Goal: Task Accomplishment & Management: Manage account settings

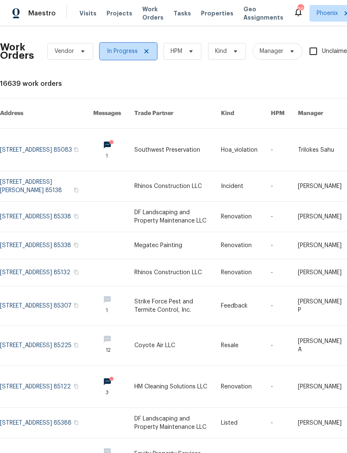
click at [143, 50] on icon at bounding box center [146, 51] width 7 height 7
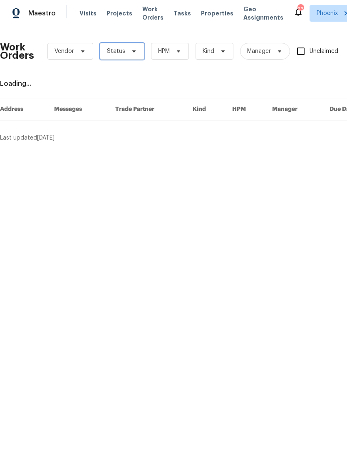
click at [122, 52] on span "Status" at bounding box center [116, 51] width 18 height 8
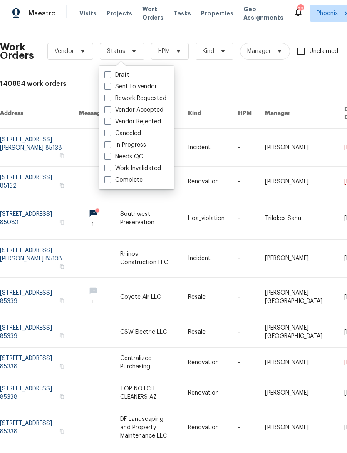
click at [130, 154] on label "Needs QC" at bounding box center [124, 156] width 39 height 8
click at [110, 154] on input "Needs QC" at bounding box center [107, 154] width 5 height 5
checkbox input "true"
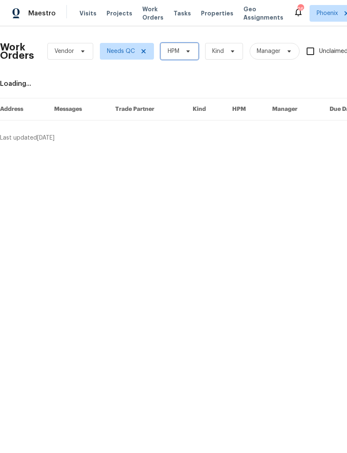
click at [186, 53] on icon at bounding box center [188, 51] width 7 height 7
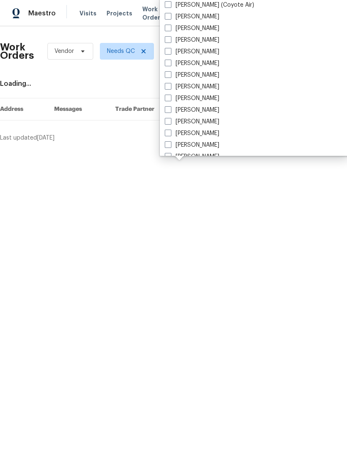
click at [203, 120] on label "[PERSON_NAME]" at bounding box center [192, 121] width 55 height 8
click at [170, 120] on input "[PERSON_NAME]" at bounding box center [167, 119] width 5 height 5
checkbox input "true"
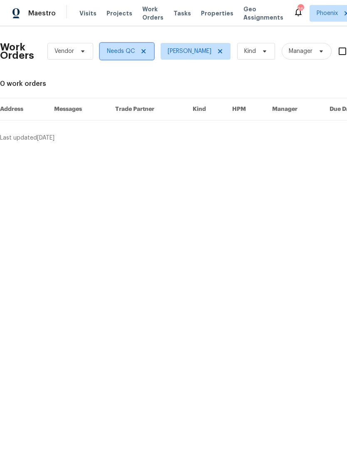
click at [140, 52] on icon at bounding box center [143, 51] width 7 height 7
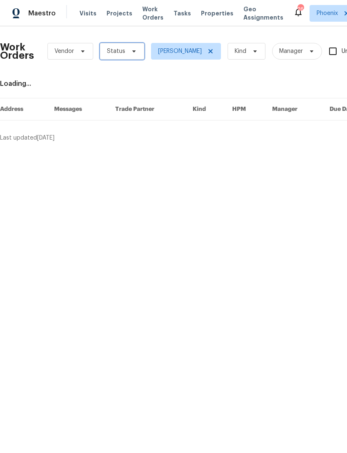
click at [116, 51] on span "Status" at bounding box center [116, 51] width 18 height 8
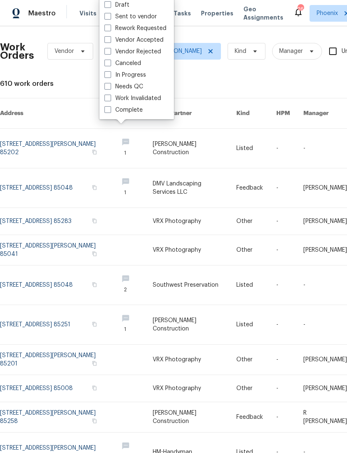
click at [128, 75] on label "In Progress" at bounding box center [126, 75] width 42 height 8
click at [110, 75] on input "In Progress" at bounding box center [107, 73] width 5 height 5
checkbox input "true"
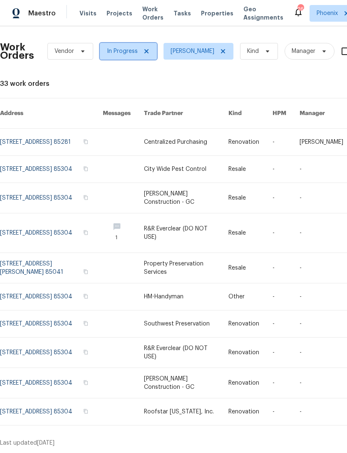
click at [141, 52] on span at bounding box center [145, 51] width 9 height 7
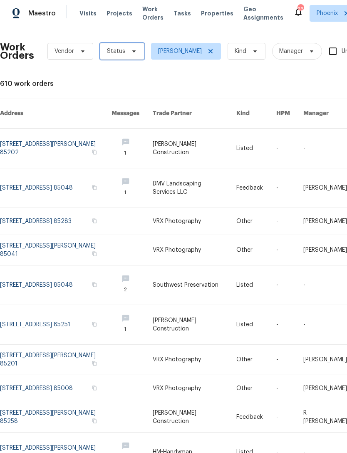
click at [120, 50] on span "Status" at bounding box center [116, 51] width 18 height 8
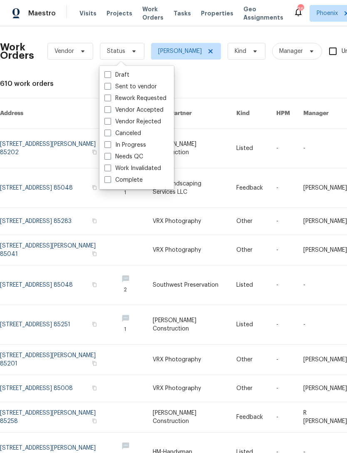
click at [131, 157] on label "Needs QC" at bounding box center [124, 156] width 39 height 8
click at [110, 157] on input "Needs QC" at bounding box center [107, 154] width 5 height 5
checkbox input "true"
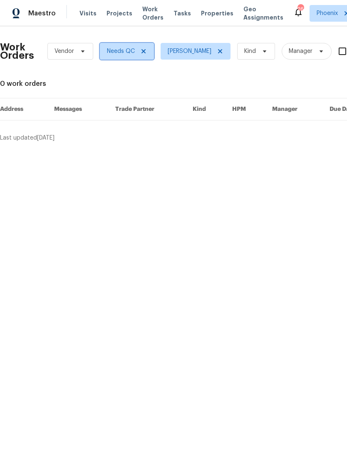
click at [120, 52] on span "Needs QC" at bounding box center [121, 51] width 28 height 8
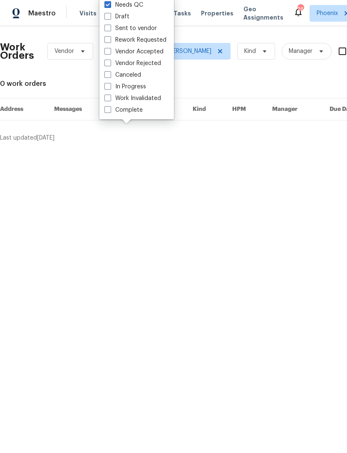
click at [147, 53] on label "Vendor Accepted" at bounding box center [134, 51] width 59 height 8
click at [110, 53] on input "Vendor Accepted" at bounding box center [107, 49] width 5 height 5
checkbox input "true"
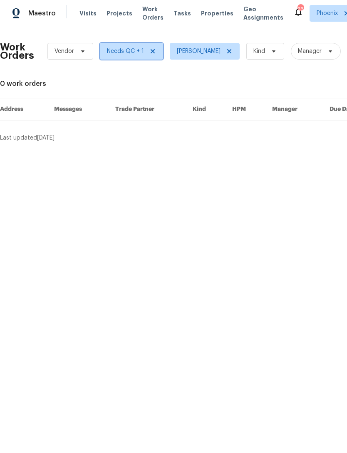
click at [152, 53] on icon at bounding box center [152, 51] width 7 height 7
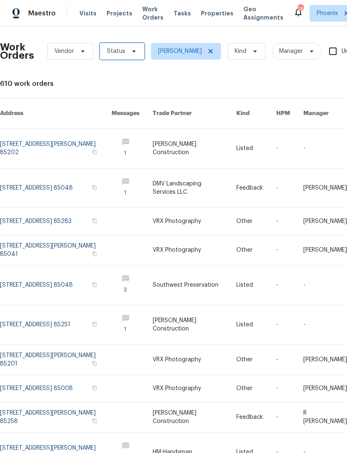
click at [120, 52] on span "Status" at bounding box center [116, 51] width 18 height 8
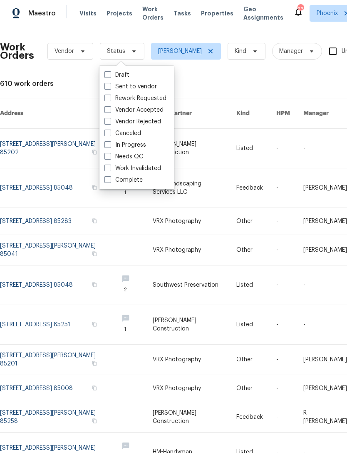
click at [137, 157] on label "Needs QC" at bounding box center [124, 156] width 39 height 8
click at [110, 157] on input "Needs QC" at bounding box center [107, 154] width 5 height 5
checkbox input "true"
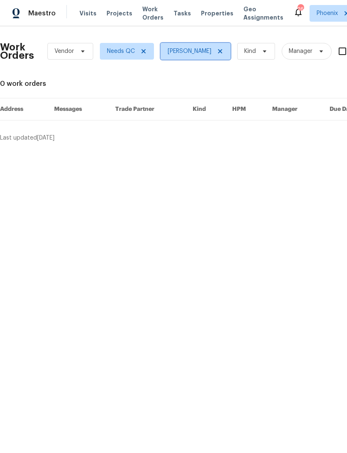
click at [190, 52] on span "[PERSON_NAME]" at bounding box center [190, 51] width 44 height 8
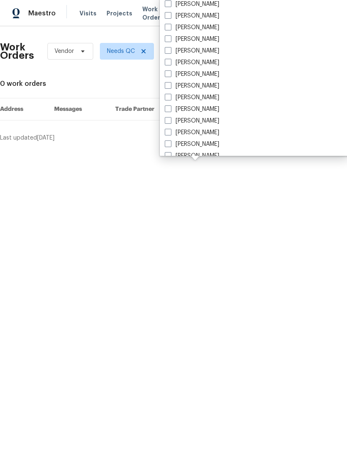
scroll to position [469, 0]
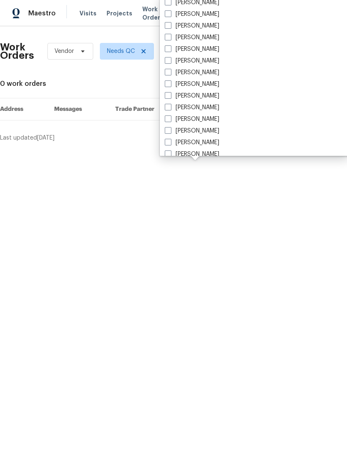
click at [189, 83] on label "[PERSON_NAME]" at bounding box center [192, 84] width 55 height 8
click at [170, 83] on input "[PERSON_NAME]" at bounding box center [167, 82] width 5 height 5
checkbox input "true"
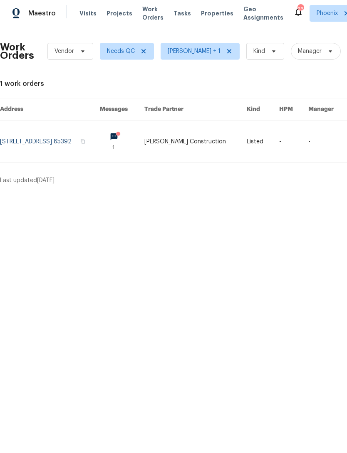
click at [23, 143] on link at bounding box center [50, 141] width 100 height 42
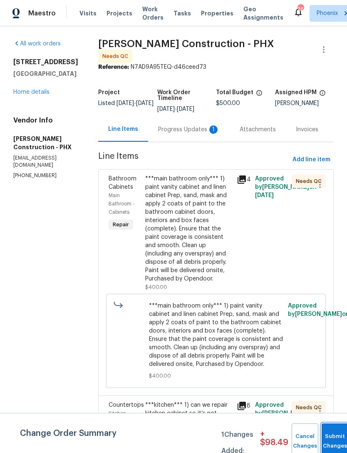
click at [334, 441] on span "Submit Changes" at bounding box center [335, 440] width 18 height 19
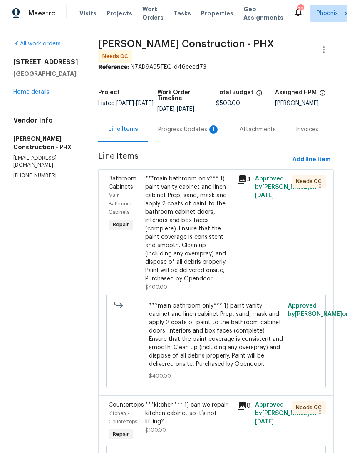
click at [185, 127] on div "Progress Updates 1" at bounding box center [189, 129] width 62 height 8
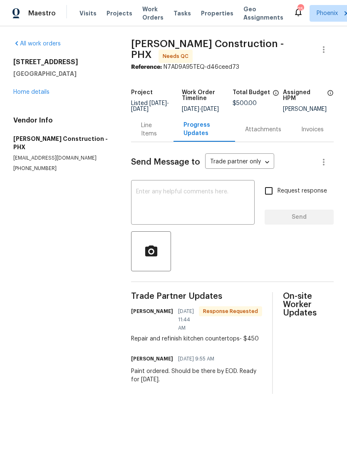
click at [148, 130] on div "Line Items" at bounding box center [152, 129] width 22 height 17
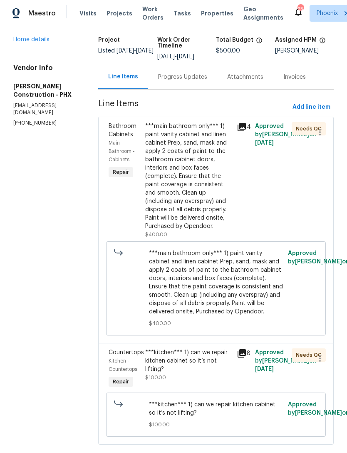
scroll to position [52, 0]
click at [188, 375] on div "***kitchen*** 1) can we repair kitchen cabinet so it’s not lifting? $100.00" at bounding box center [188, 365] width 87 height 33
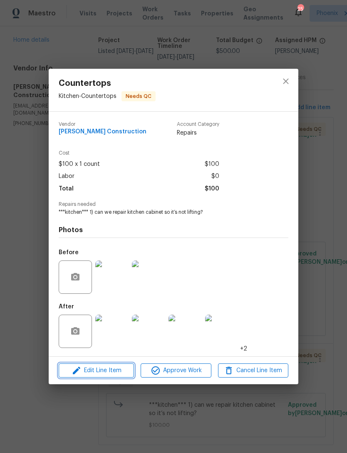
click at [113, 371] on span "Edit Line Item" at bounding box center [96, 370] width 70 height 10
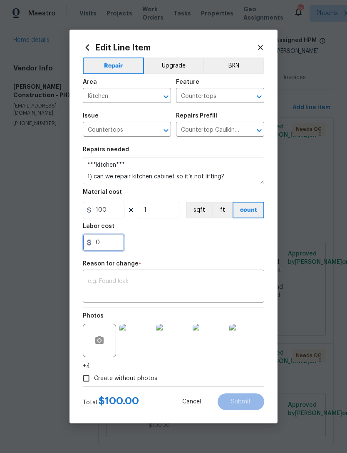
click at [122, 242] on input "0" at bounding box center [104, 242] width 42 height 17
type input "350"
click at [213, 284] on textarea at bounding box center [174, 286] width 172 height 17
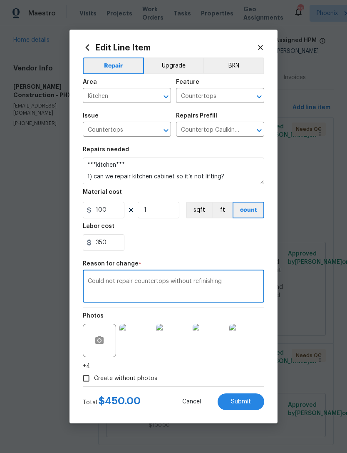
type textarea "Could not repair countertops without refinishing"
click at [219, 247] on div "350" at bounding box center [174, 242] width 182 height 17
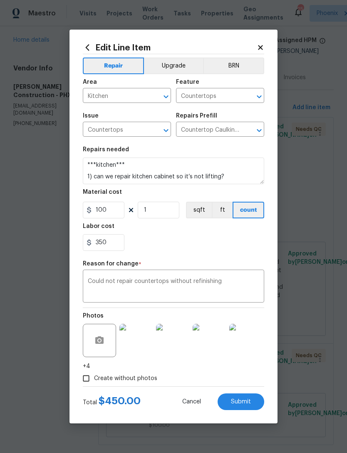
click at [252, 402] on button "Submit" at bounding box center [241, 401] width 47 height 17
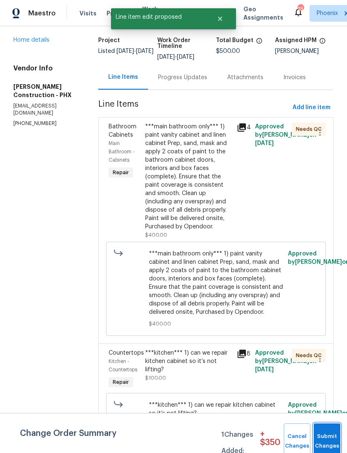
click at [324, 441] on span "Submit Changes" at bounding box center [327, 440] width 18 height 19
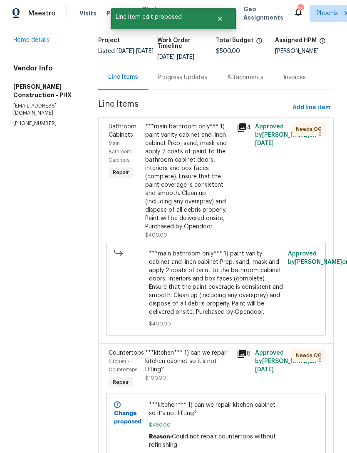
click at [179, 78] on div "Progress Updates" at bounding box center [182, 77] width 49 height 8
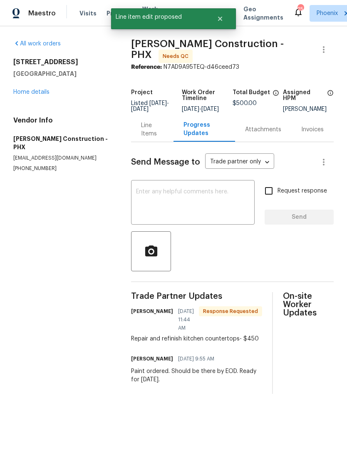
click at [194, 201] on textarea at bounding box center [193, 203] width 114 height 29
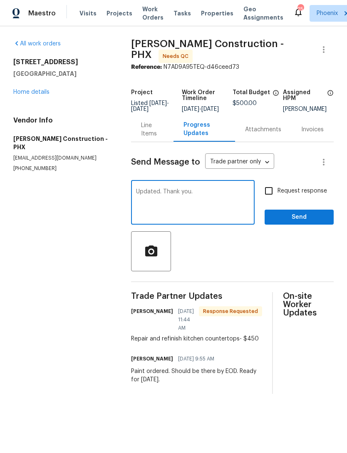
type textarea "Updated. Thank you."
click at [315, 222] on span "Send" at bounding box center [300, 217] width 56 height 10
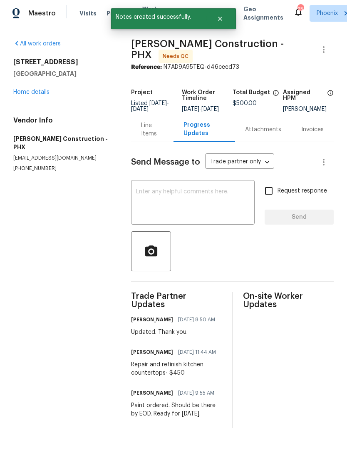
click at [21, 92] on link "Home details" at bounding box center [31, 92] width 36 height 6
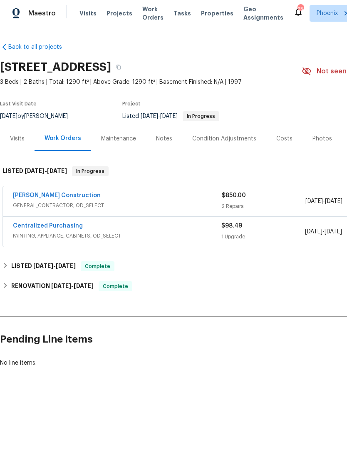
click at [35, 196] on link "Strasser Construction" at bounding box center [57, 195] width 88 height 6
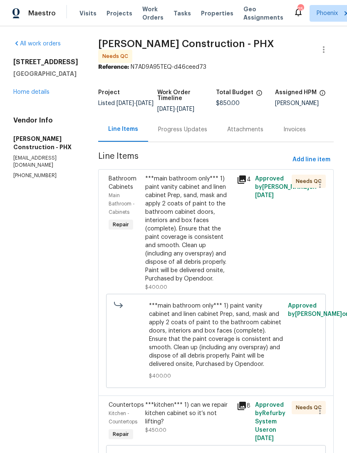
click at [179, 239] on div "***main bathroom only*** 1) paint vanity cabinet and linen cabinet Prep, sand, …" at bounding box center [188, 228] width 87 height 108
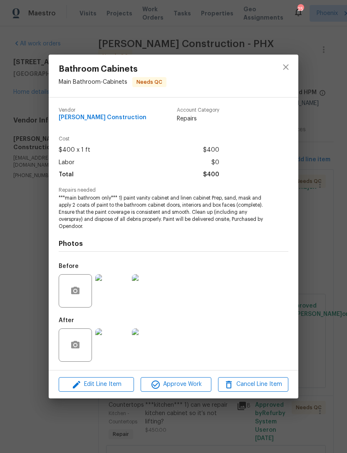
click at [112, 346] on img at bounding box center [111, 344] width 33 height 33
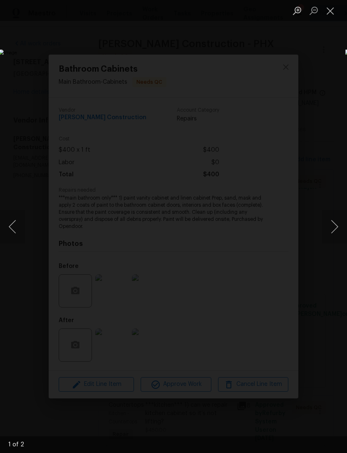
click at [335, 232] on button "Next image" at bounding box center [334, 226] width 25 height 33
click at [336, 228] on button "Next image" at bounding box center [334, 226] width 25 height 33
click at [327, 15] on button "Close lightbox" at bounding box center [330, 10] width 17 height 15
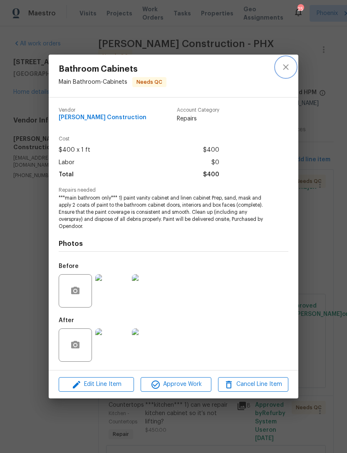
click at [284, 67] on icon "close" at bounding box center [286, 67] width 10 height 10
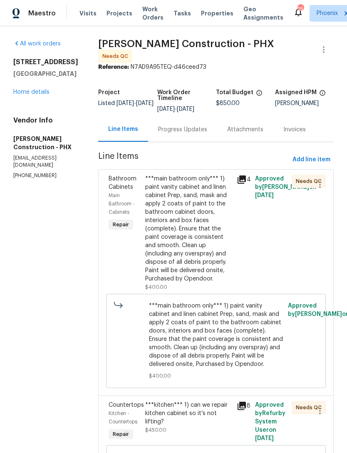
click at [189, 242] on div "***main bathroom only*** 1) paint vanity cabinet and linen cabinet Prep, sand, …" at bounding box center [188, 228] width 87 height 108
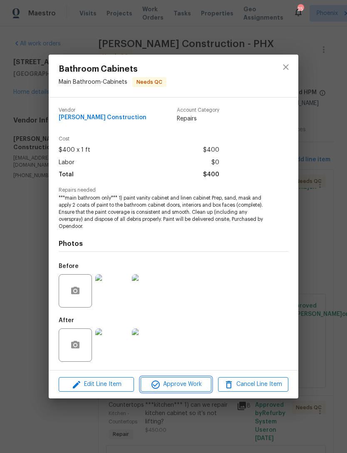
click at [192, 387] on span "Approve Work" at bounding box center [175, 384] width 65 height 10
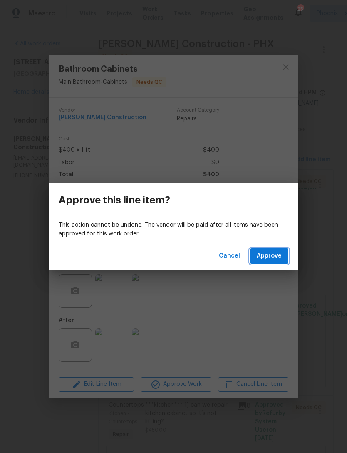
click at [272, 256] on span "Approve" at bounding box center [269, 256] width 25 height 10
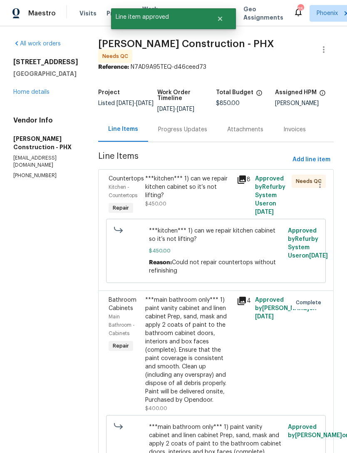
click at [191, 197] on div "***kitchen*** 1) can we repair kitchen cabinet so it’s not lifting? $450.00" at bounding box center [188, 190] width 87 height 33
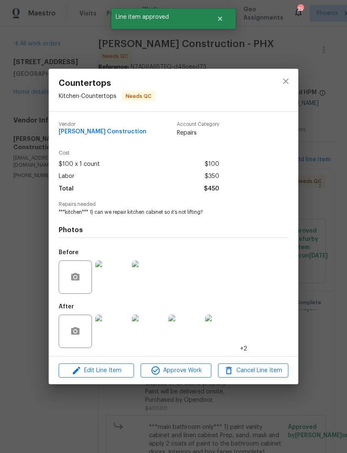
click at [112, 333] on img at bounding box center [111, 330] width 33 height 33
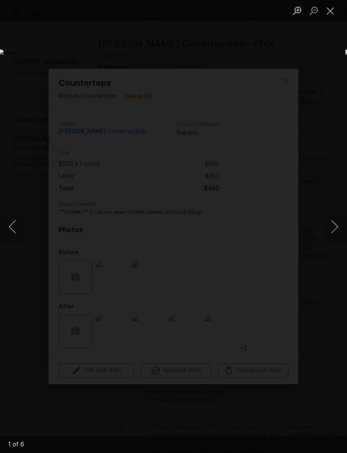
click at [338, 237] on button "Next image" at bounding box center [334, 226] width 25 height 33
click at [340, 233] on button "Next image" at bounding box center [334, 226] width 25 height 33
click at [337, 235] on button "Next image" at bounding box center [334, 226] width 25 height 33
click at [330, 12] on button "Close lightbox" at bounding box center [330, 10] width 17 height 15
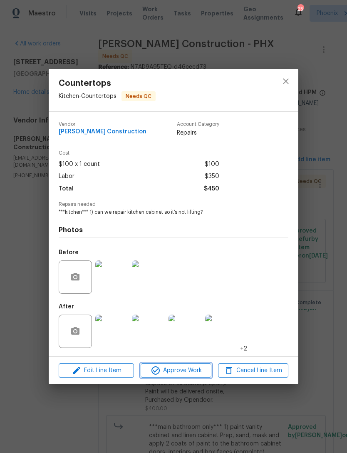
click at [190, 374] on span "Approve Work" at bounding box center [175, 370] width 65 height 10
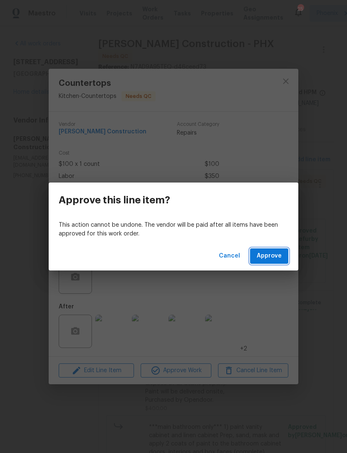
click at [278, 254] on span "Approve" at bounding box center [269, 256] width 25 height 10
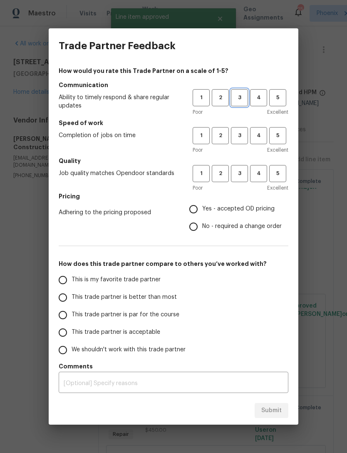
click at [239, 100] on span "3" at bounding box center [239, 98] width 15 height 10
click at [239, 132] on span "3" at bounding box center [239, 136] width 15 height 10
click at [237, 176] on span "3" at bounding box center [239, 174] width 15 height 10
click at [193, 226] on input "No - required a change order" at bounding box center [193, 226] width 17 height 17
radio input "true"
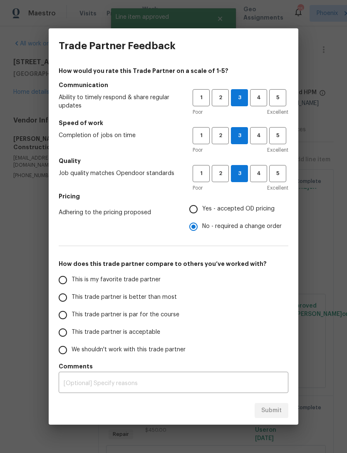
click at [67, 286] on input "This is my favorite trade partner" at bounding box center [62, 279] width 17 height 17
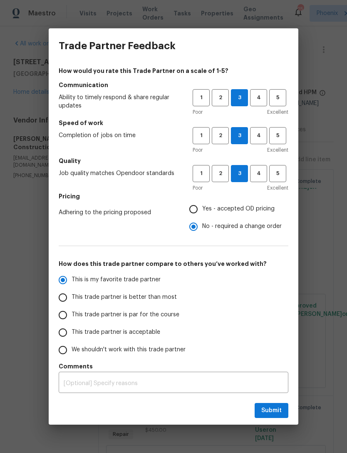
click at [209, 381] on textarea at bounding box center [174, 383] width 220 height 6
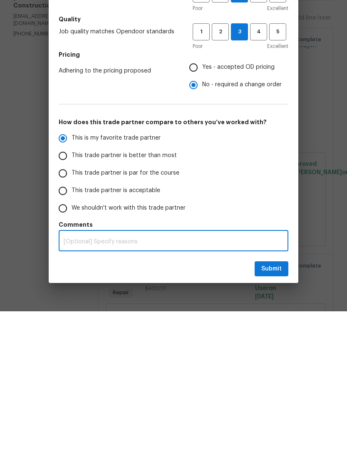
radio input "true"
type textarea "F"
radio input "false"
type textarea "Fa"
radio input "false"
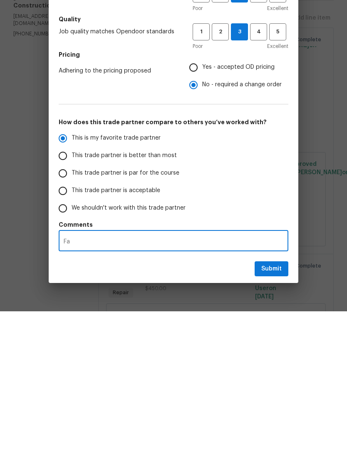
type textarea "Fan"
radio input "false"
type textarea "Fant"
radio input "false"
type textarea "Fantastic"
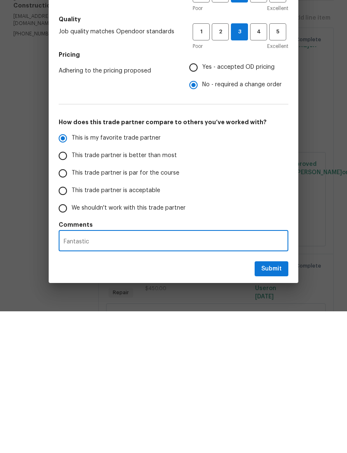
radio input "false"
type textarea "Fantastic"
radio input "false"
type textarea "Fantastic w"
radio input "false"
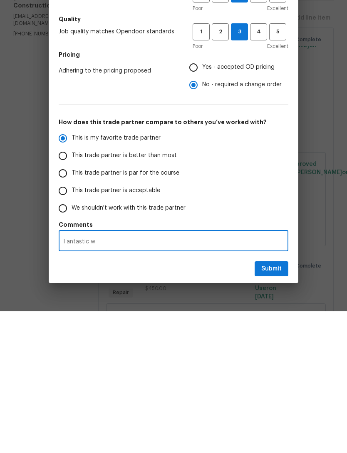
type textarea "Fantastic wo"
radio input "false"
type textarea "Fantastic woe"
radio input "false"
type textarea "Fantastic woek"
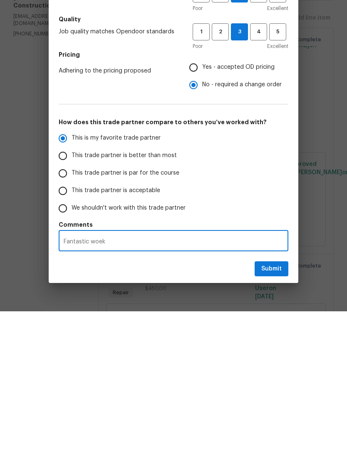
radio input "false"
type textarea "Fantastic work"
radio input "false"
type textarea "Fantastic work"
radio input "false"
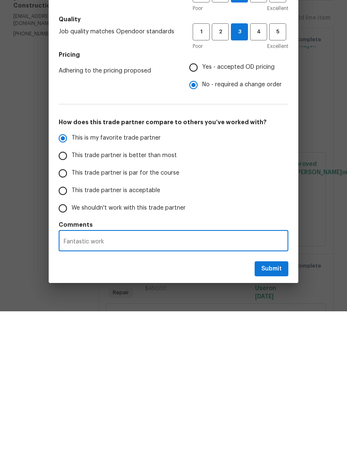
type textarea "Fantastic work,"
radio input "false"
type textarea "Fantastic work, l"
radio input "false"
type textarea "Fantastic work, lo"
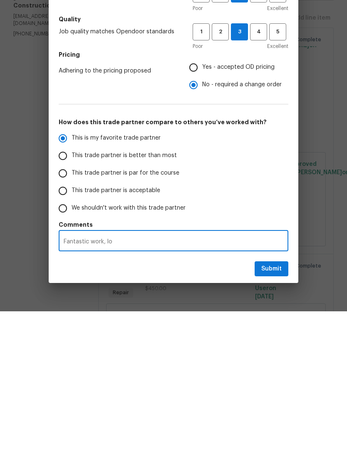
radio input "false"
type textarea "Fantastic work, loo"
radio input "false"
type textarea "Fantastic work, look"
radio input "false"
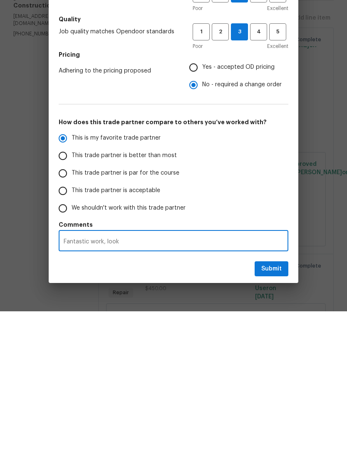
type textarea "Fantastic work, looks"
radio input "false"
type textarea "Fantastic work, looks"
radio input "false"
type textarea "Fantastic work, looks g"
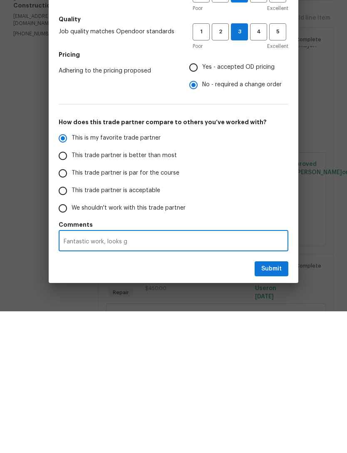
radio input "false"
type textarea "Fantastic work, looks gr"
radio input "false"
type textarea "Fantastic work, looks gre"
radio input "false"
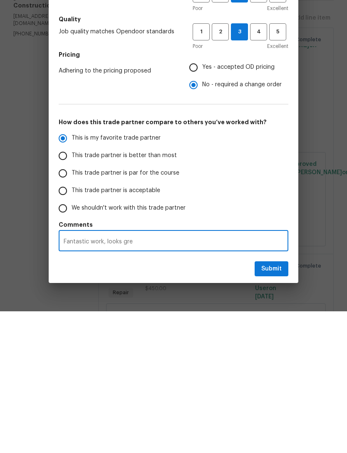
type textarea "Fantastic work, looks grea"
radio input "false"
type textarea "Fantastic work, looks great"
click at [276, 405] on span "Submit" at bounding box center [272, 410] width 20 height 10
radio input "false"
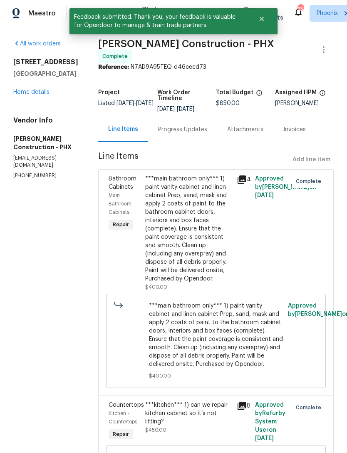
click at [24, 89] on link "Home details" at bounding box center [31, 92] width 36 height 6
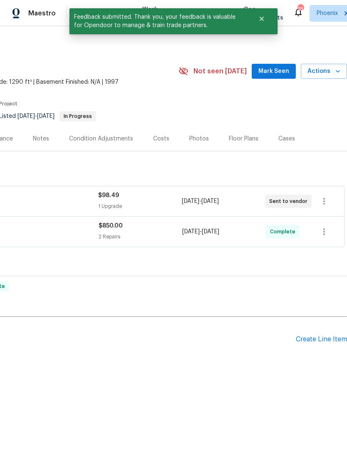
scroll to position [0, 123]
click at [279, 69] on span "Mark Seen" at bounding box center [274, 71] width 31 height 10
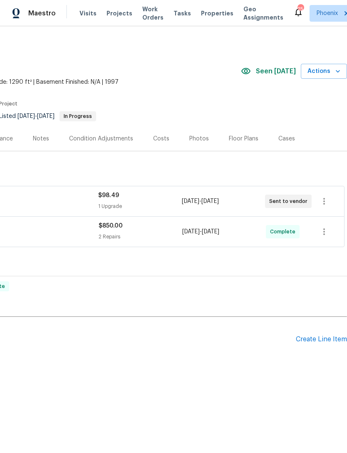
click at [87, 16] on span "Visits" at bounding box center [88, 13] width 17 height 8
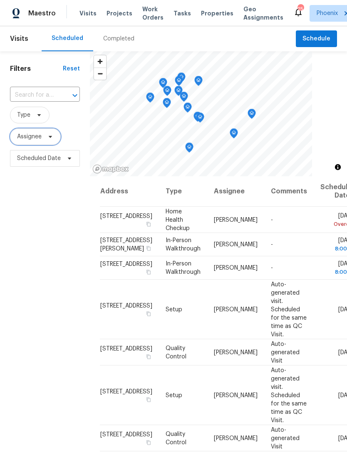
click at [30, 138] on span "Assignee" at bounding box center [29, 136] width 25 height 8
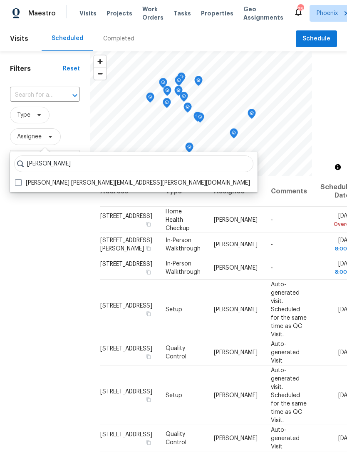
type input "Brian born"
click at [56, 186] on label "Brian Borntrager brian.borntrager@opendoor.com" at bounding box center [132, 183] width 235 height 8
click at [20, 184] on input "Brian Borntrager brian.borntrager@opendoor.com" at bounding box center [17, 181] width 5 height 5
checkbox input "true"
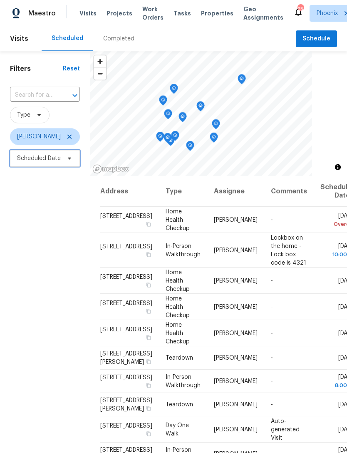
click at [27, 164] on span "Scheduled Date" at bounding box center [45, 158] width 70 height 17
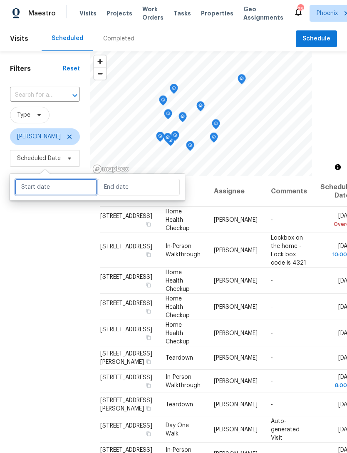
click at [41, 189] on input "text" at bounding box center [56, 187] width 82 height 17
select select "8"
select select "2025"
select select "9"
select select "2025"
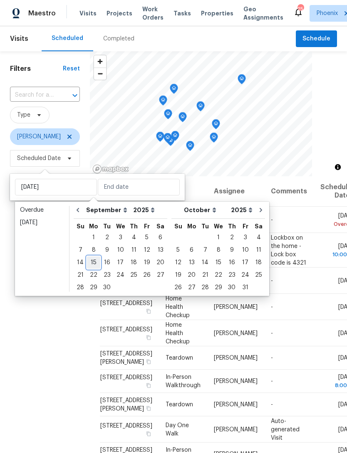
click at [95, 262] on div "15" at bounding box center [93, 263] width 13 height 12
type input "[DATE]"
click at [105, 259] on div "16" at bounding box center [106, 263] width 13 height 12
type input "[DATE]"
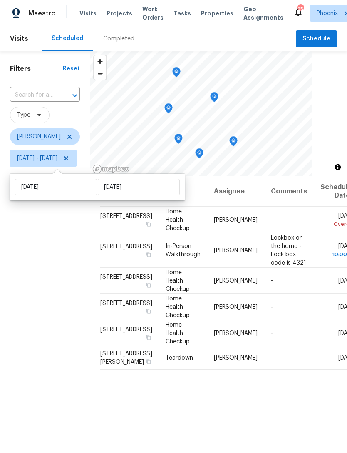
click at [47, 286] on div "Filters Reset ​ Type Brian Borntrager Mon, Sep 15 - Tue, Sep 16" at bounding box center [45, 294] width 90 height 487
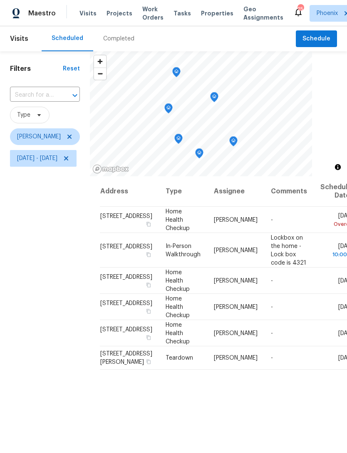
click at [237, 138] on icon "Map marker" at bounding box center [233, 142] width 7 height 10
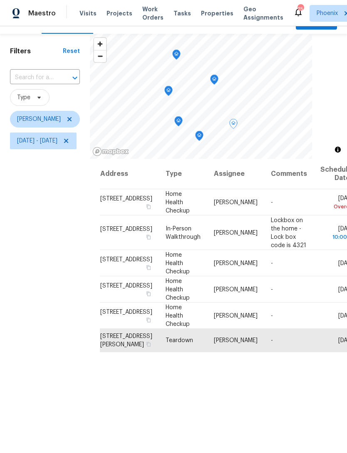
scroll to position [16, 0]
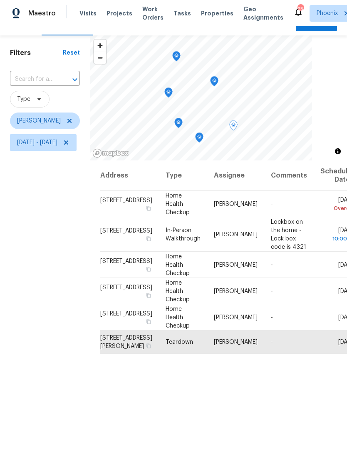
click at [218, 80] on icon "Map marker" at bounding box center [214, 82] width 7 height 10
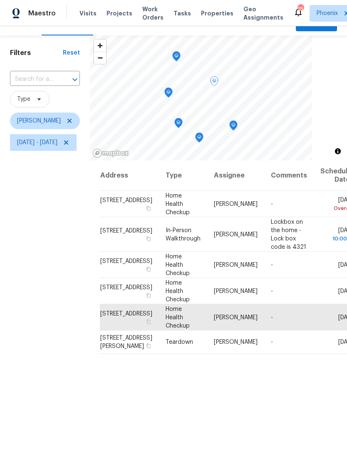
click at [234, 125] on icon "Map marker" at bounding box center [233, 125] width 1 height 1
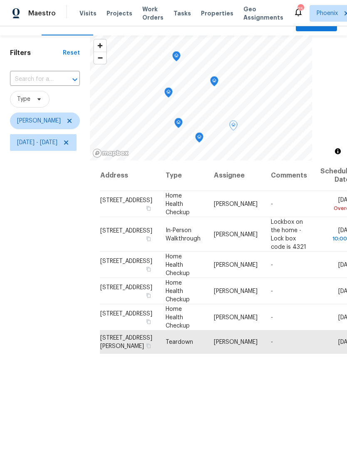
click at [203, 141] on icon "Map marker" at bounding box center [199, 138] width 7 height 10
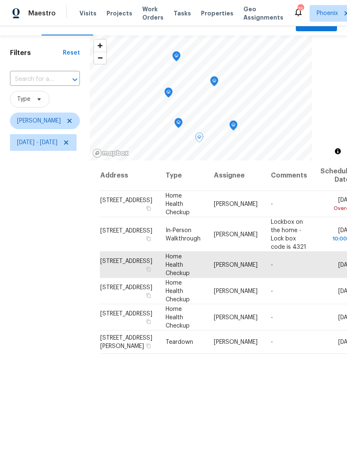
click at [182, 126] on icon "Map marker" at bounding box center [178, 123] width 7 height 10
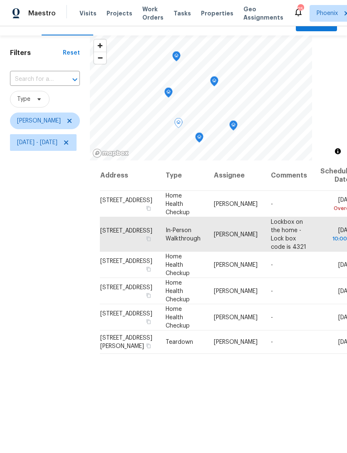
click at [172, 95] on icon "Map marker" at bounding box center [168, 93] width 7 height 10
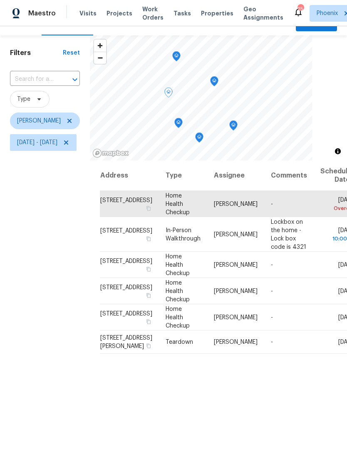
click at [178, 57] on icon "Map marker" at bounding box center [176, 56] width 2 height 2
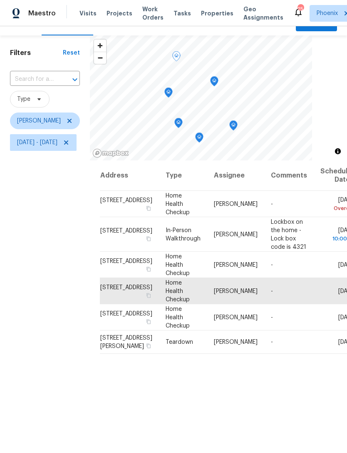
click at [218, 80] on icon "Map marker" at bounding box center [214, 82] width 7 height 10
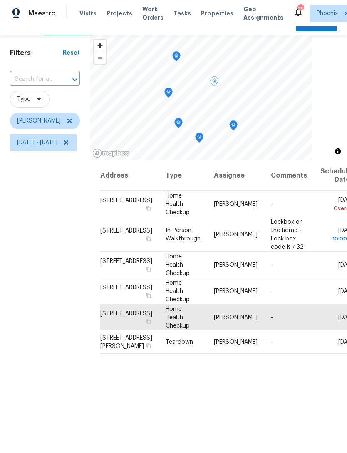
click at [235, 125] on icon "Map marker" at bounding box center [233, 125] width 2 height 2
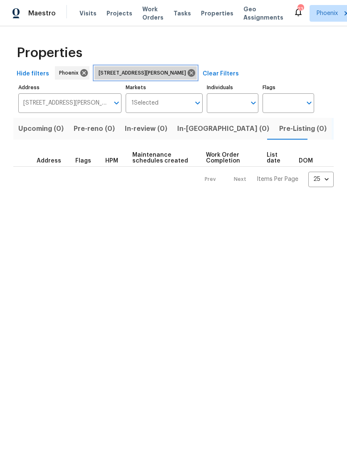
click at [188, 72] on icon at bounding box center [191, 72] width 7 height 7
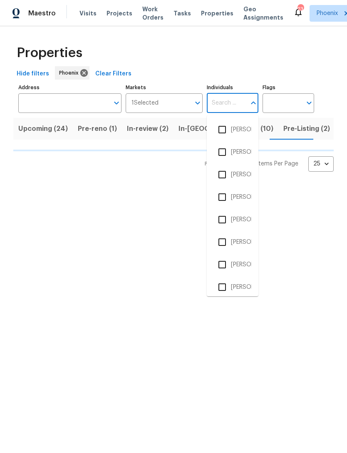
type input "e"
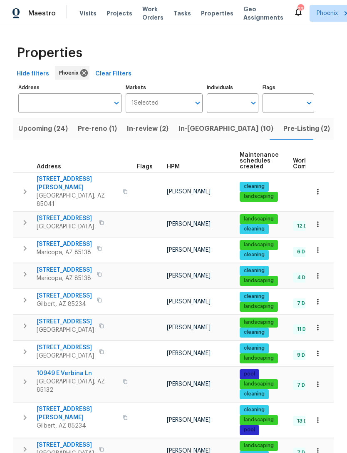
click at [225, 106] on input "Individuals" at bounding box center [226, 103] width 39 height 20
type input "[PERSON_NAME]"
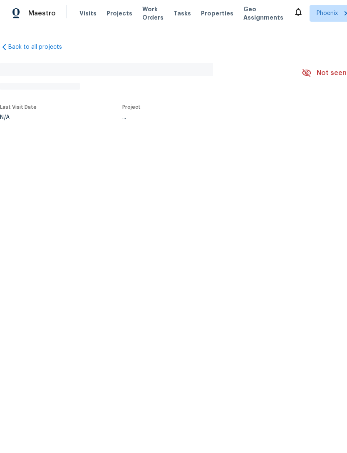
click at [85, 17] on span "Visits" at bounding box center [88, 13] width 17 height 8
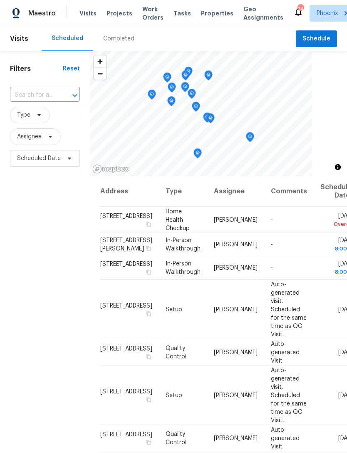
click at [86, 15] on span "Visits" at bounding box center [88, 13] width 17 height 8
click at [30, 139] on span "Assignee" at bounding box center [29, 136] width 25 height 8
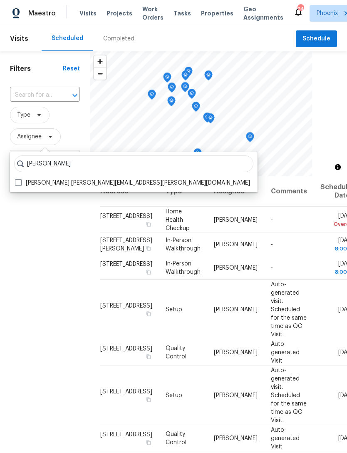
type input "[PERSON_NAME]"
click at [55, 185] on label "[PERSON_NAME] [PERSON_NAME][EMAIL_ADDRESS][PERSON_NAME][DOMAIN_NAME]" at bounding box center [132, 183] width 235 height 8
click at [20, 184] on input "[PERSON_NAME] [PERSON_NAME][EMAIL_ADDRESS][PERSON_NAME][DOMAIN_NAME]" at bounding box center [17, 181] width 5 height 5
checkbox input "true"
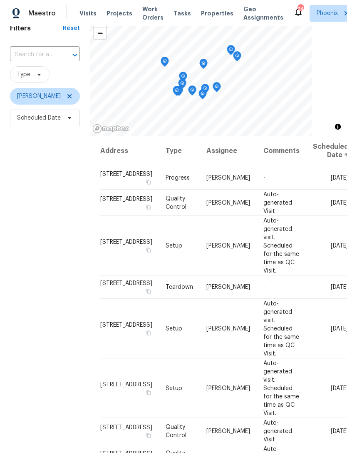
scroll to position [38, 0]
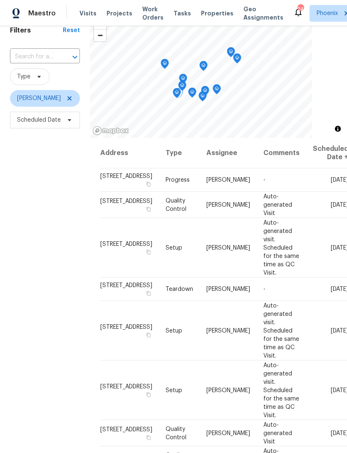
click at [0, 0] on icon at bounding box center [0, 0] width 0 height 0
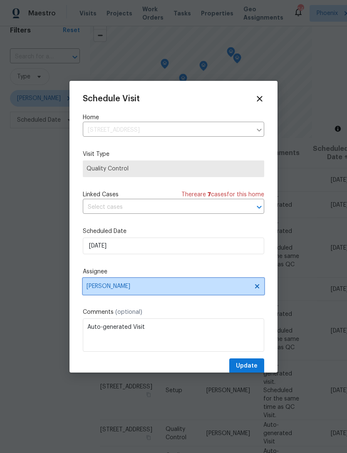
click at [167, 292] on span "[PERSON_NAME]" at bounding box center [174, 286] width 182 height 17
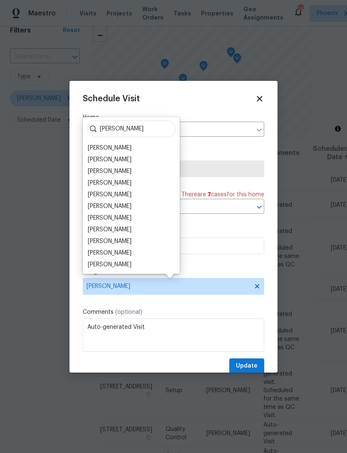
type input "[PERSON_NAME]"
click at [118, 184] on div "[PERSON_NAME]" at bounding box center [110, 183] width 44 height 8
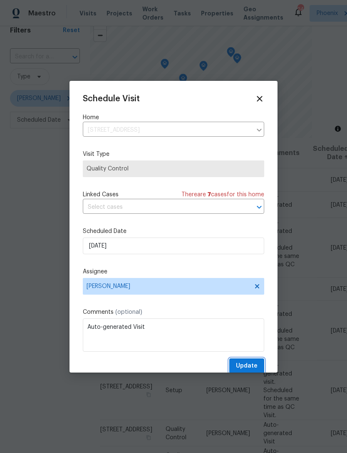
click at [254, 368] on span "Update" at bounding box center [247, 366] width 22 height 10
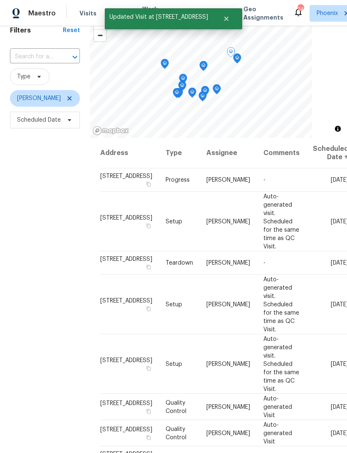
click at [0, 0] on icon at bounding box center [0, 0] width 0 height 0
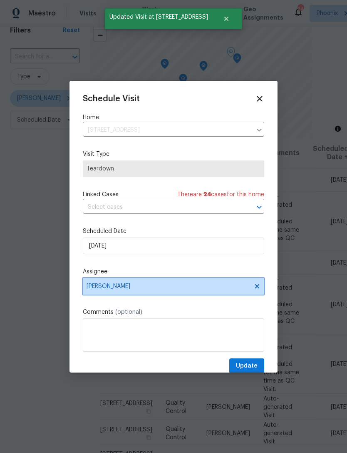
click at [172, 288] on span "[PERSON_NAME]" at bounding box center [168, 286] width 163 height 7
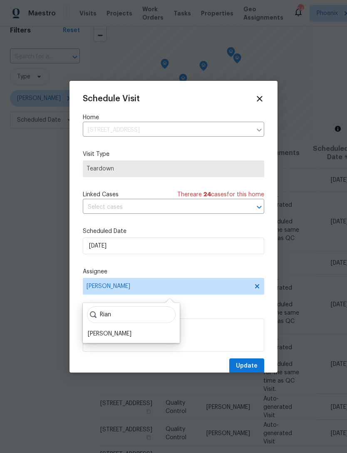
scroll to position [17, 0]
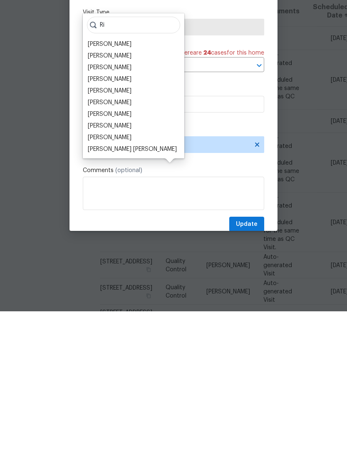
type input "R"
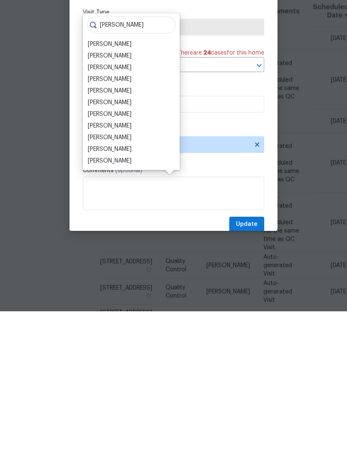
type input "[PERSON_NAME]"
click at [115, 217] on div "[PERSON_NAME]" at bounding box center [110, 221] width 44 height 8
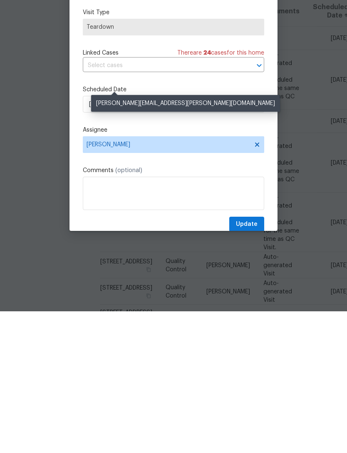
scroll to position [27, 0]
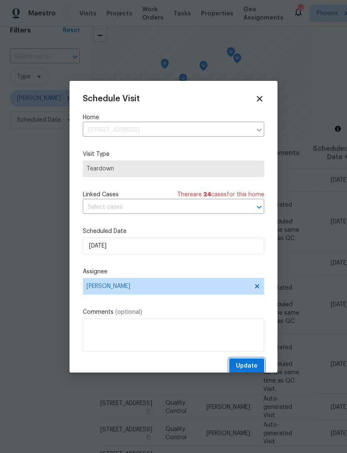
click at [257, 371] on span "Update" at bounding box center [247, 366] width 22 height 10
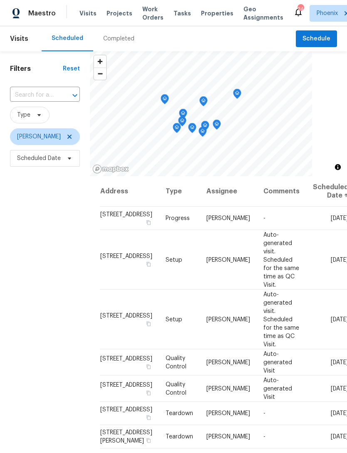
scroll to position [0, 0]
click at [0, 0] on span at bounding box center [0, 0] width 0 height 0
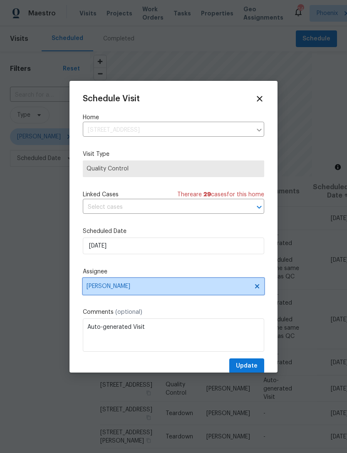
click at [155, 289] on span "[PERSON_NAME]" at bounding box center [168, 286] width 163 height 7
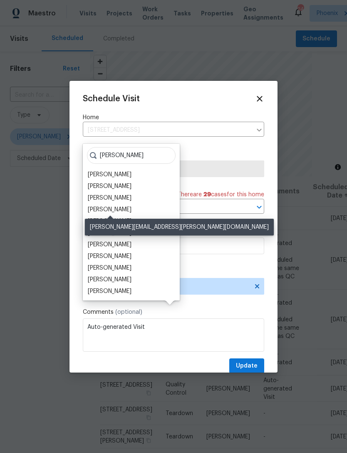
type input "[PERSON_NAME]"
click at [120, 205] on div "[PERSON_NAME]" at bounding box center [110, 209] width 44 height 8
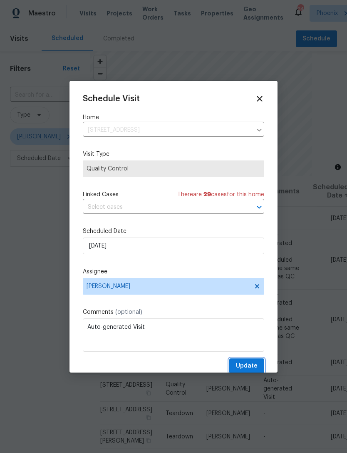
click at [255, 369] on span "Update" at bounding box center [247, 366] width 22 height 10
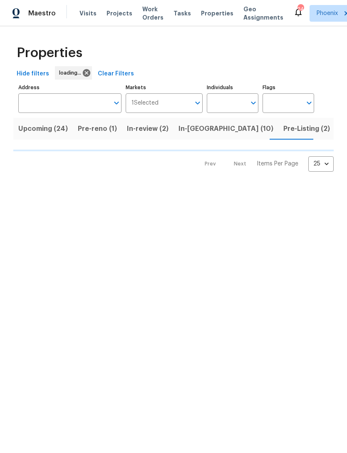
click at [228, 104] on input "Individuals" at bounding box center [226, 103] width 39 height 20
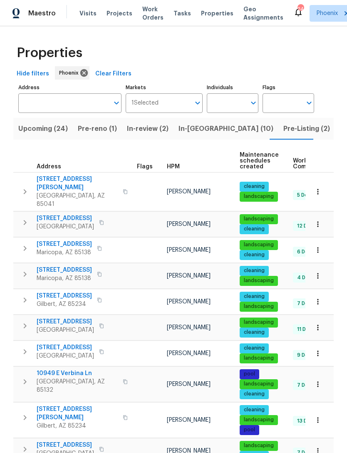
click at [229, 105] on input "Individuals" at bounding box center [226, 103] width 39 height 20
type input "eric"
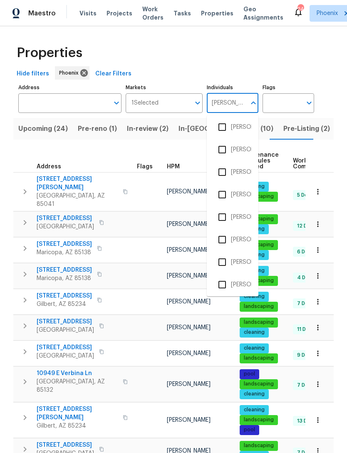
scroll to position [183, 0]
click at [224, 239] on input "checkbox" at bounding box center [222, 238] width 17 height 17
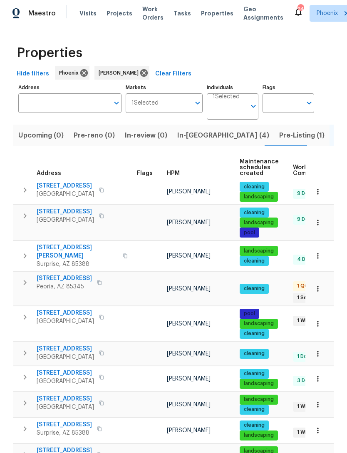
click at [191, 136] on span "In-reno (4)" at bounding box center [223, 136] width 92 height 12
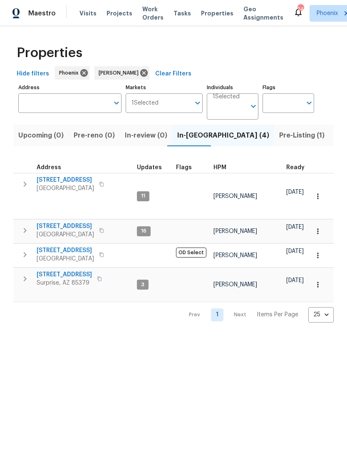
scroll to position [7, 0]
